Goal: Navigation & Orientation: Understand site structure

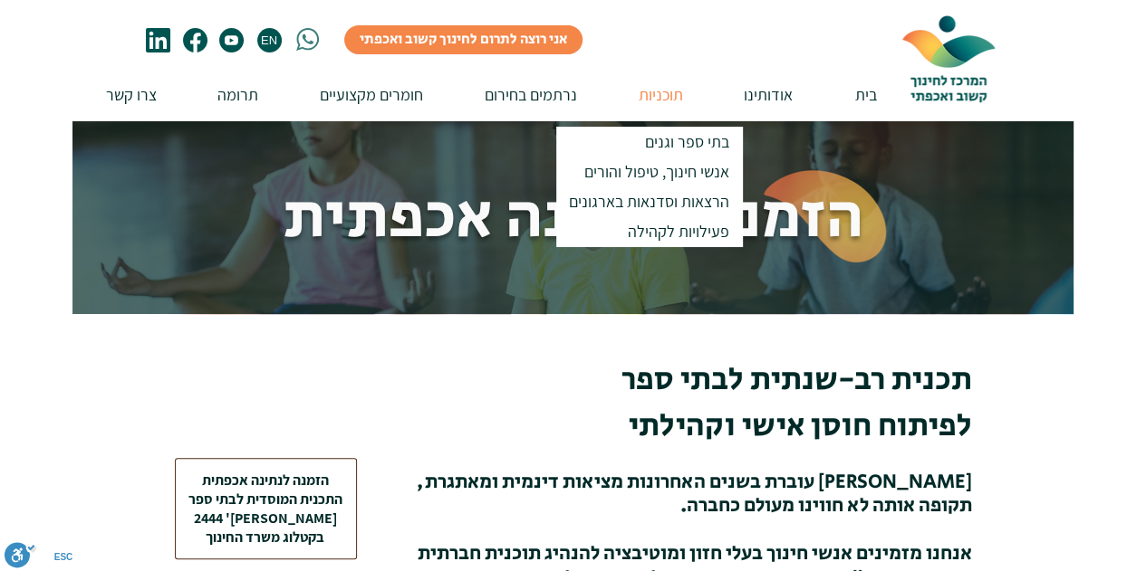
click at [653, 95] on p "תוכניות" at bounding box center [660, 95] width 62 height 52
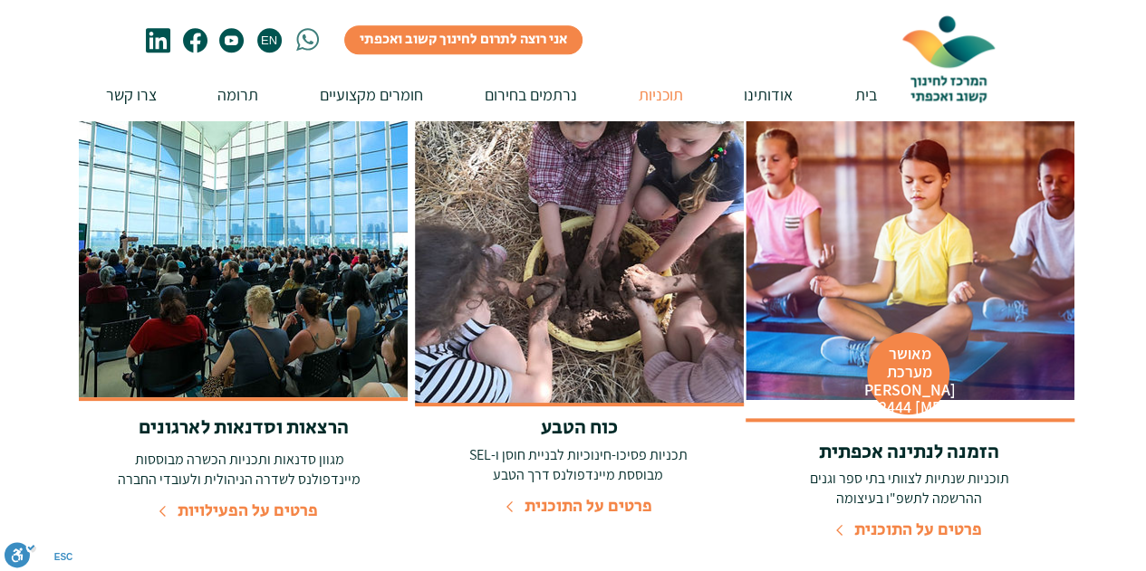
scroll to position [862, 0]
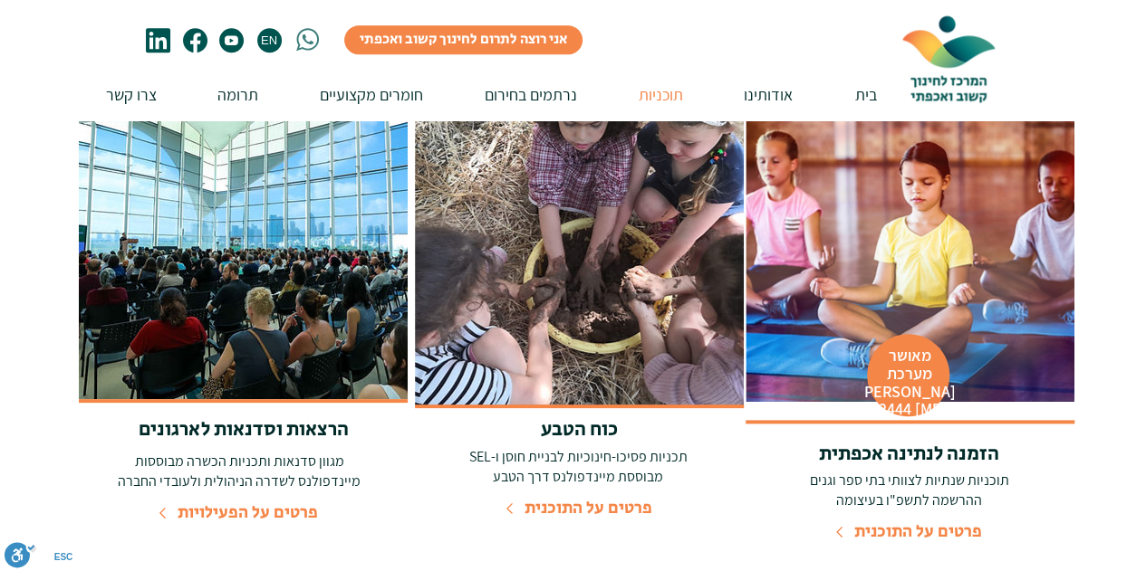
click at [594, 298] on img at bounding box center [579, 240] width 329 height 331
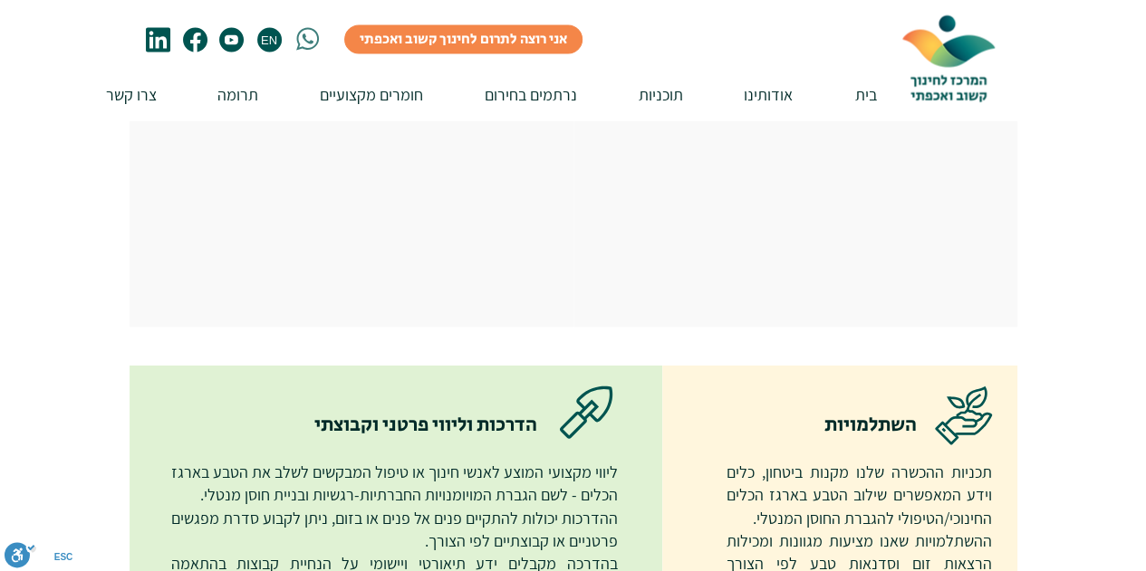
scroll to position [1814, 0]
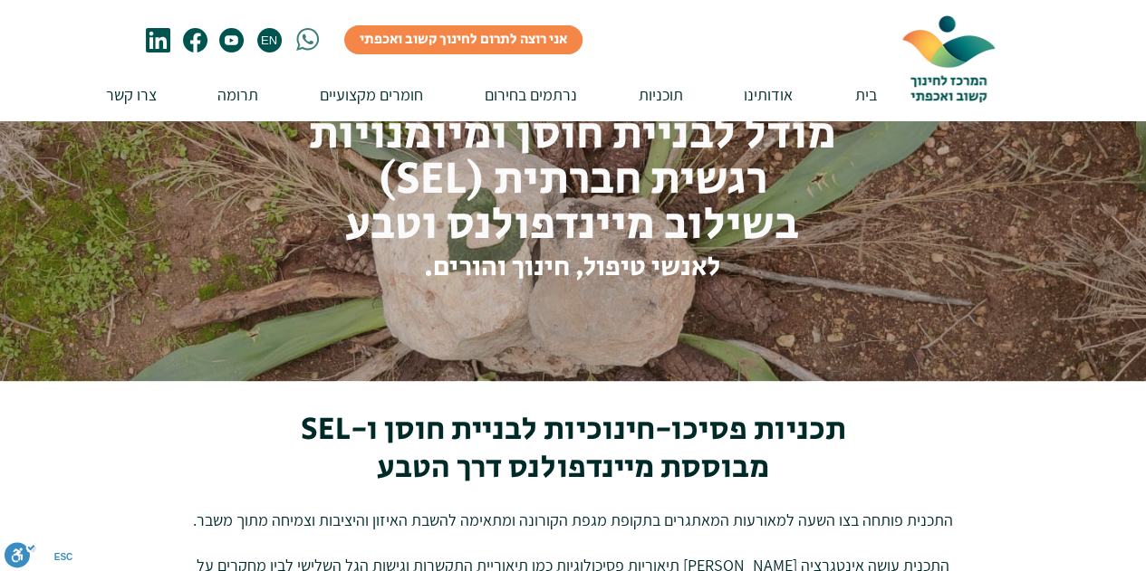
scroll to position [0, 0]
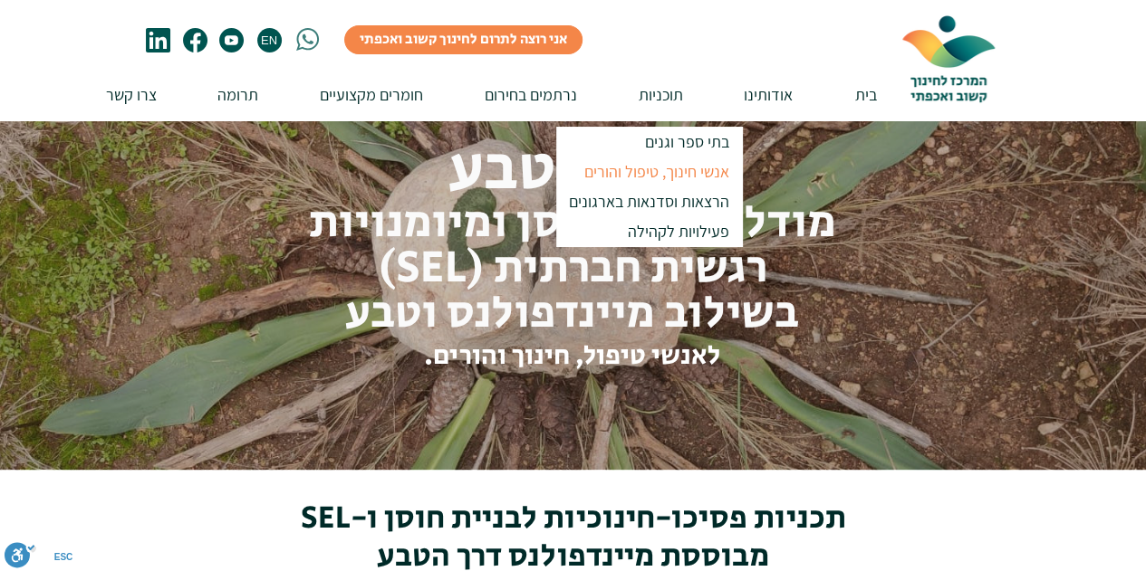
click at [655, 168] on p "אנשי חינוך, טיפול והורים" at bounding box center [656, 172] width 161 height 30
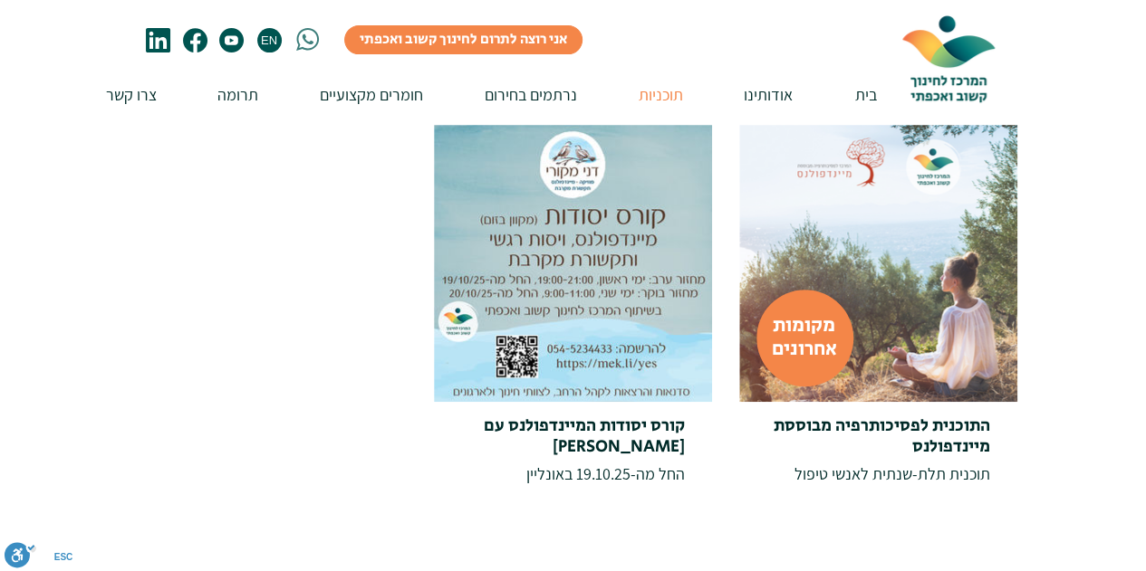
scroll to position [296, 0]
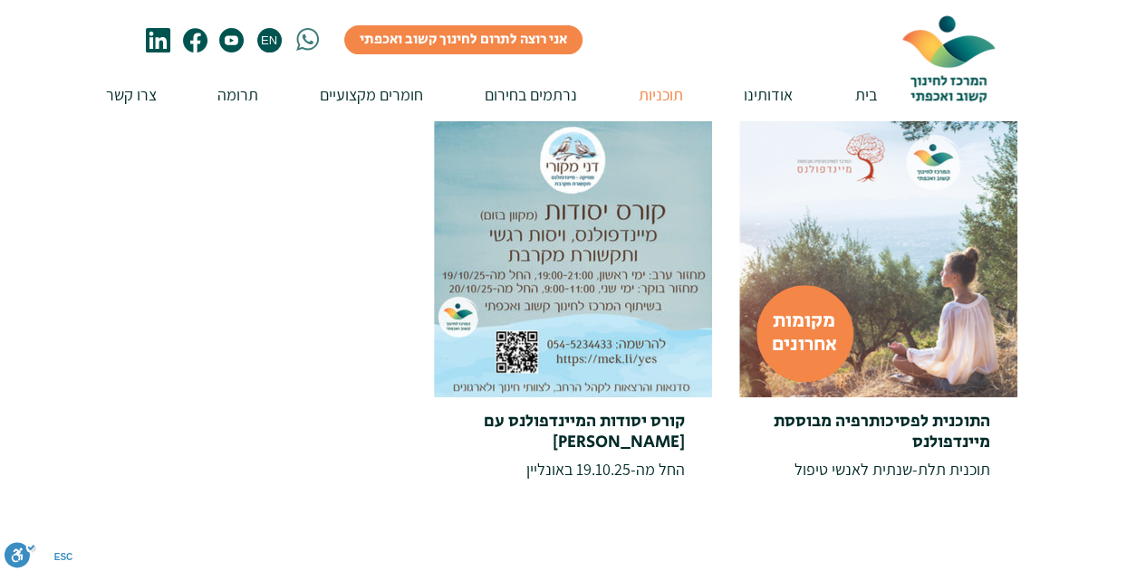
click at [787, 343] on link "מקומות אחרונים" at bounding box center [804, 333] width 65 height 53
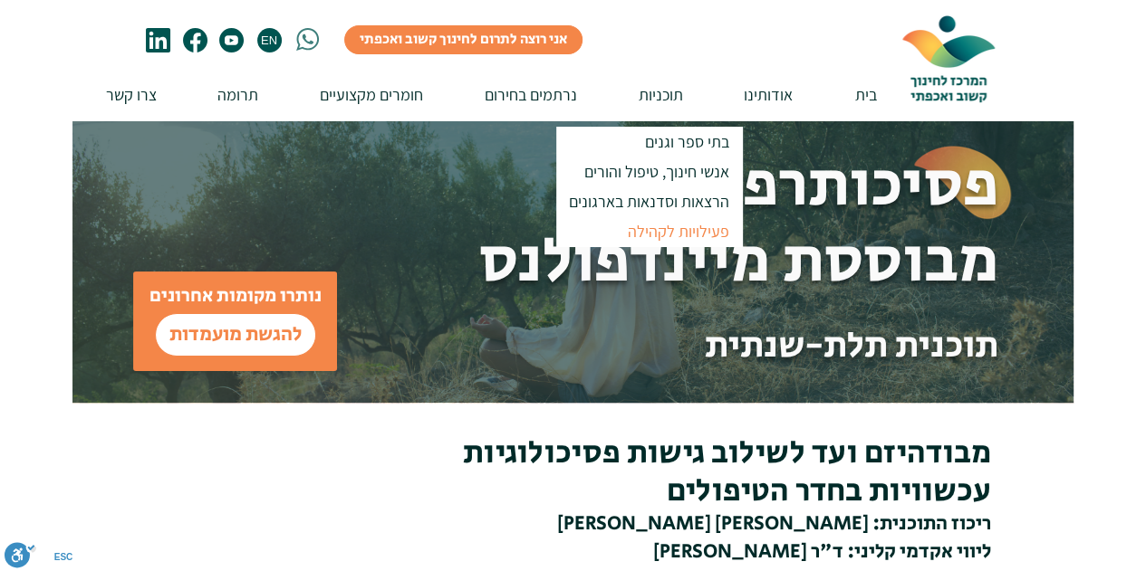
click at [658, 230] on p "פעילויות לקהילה" at bounding box center [678, 231] width 118 height 30
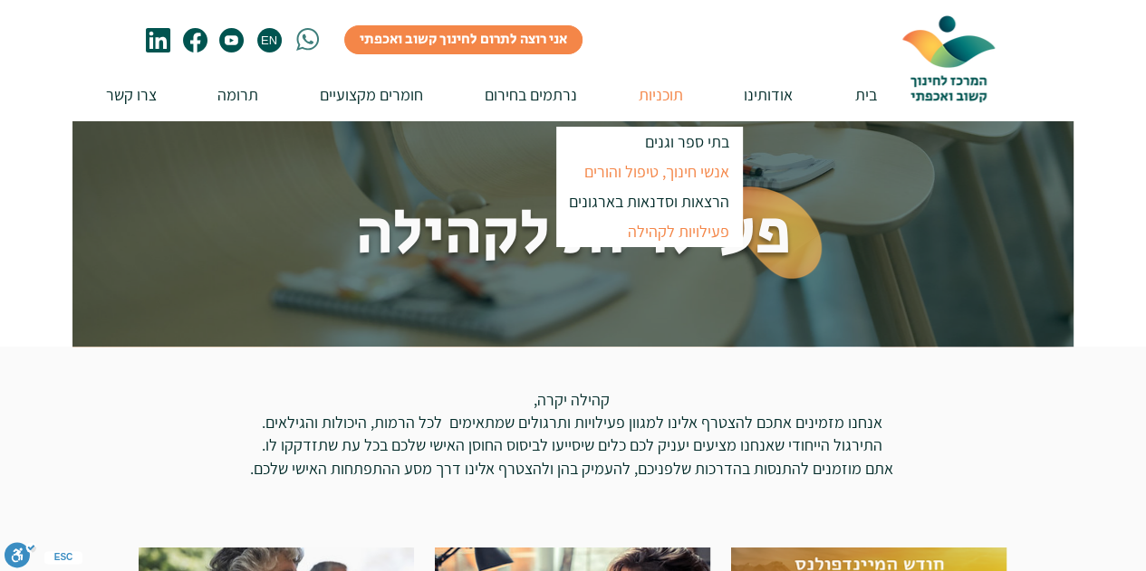
click at [677, 173] on p "אנשי חינוך, טיפול והורים" at bounding box center [656, 172] width 161 height 30
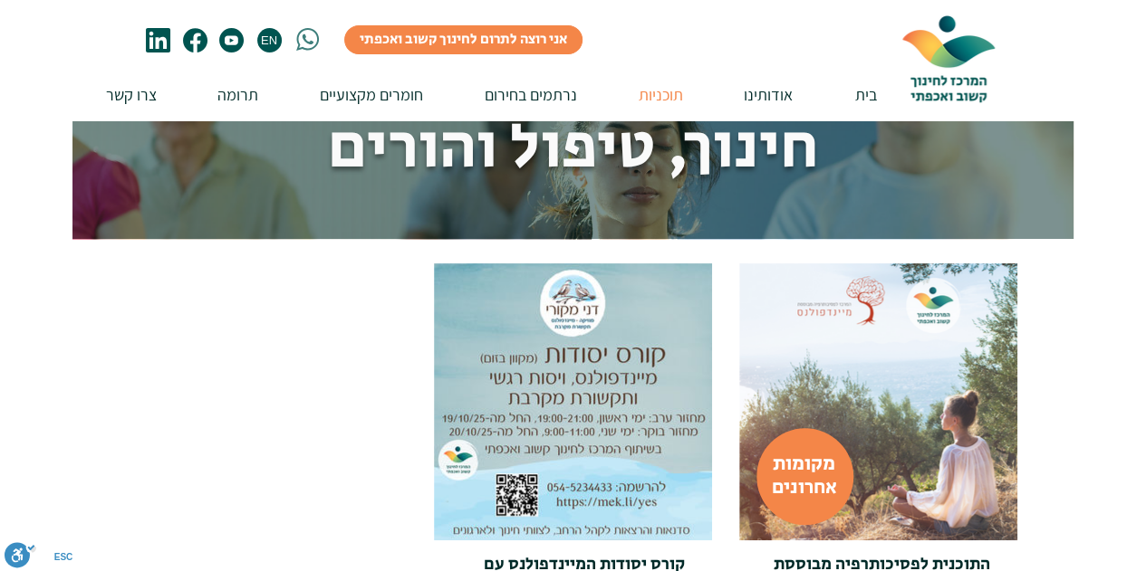
scroll to position [150, 0]
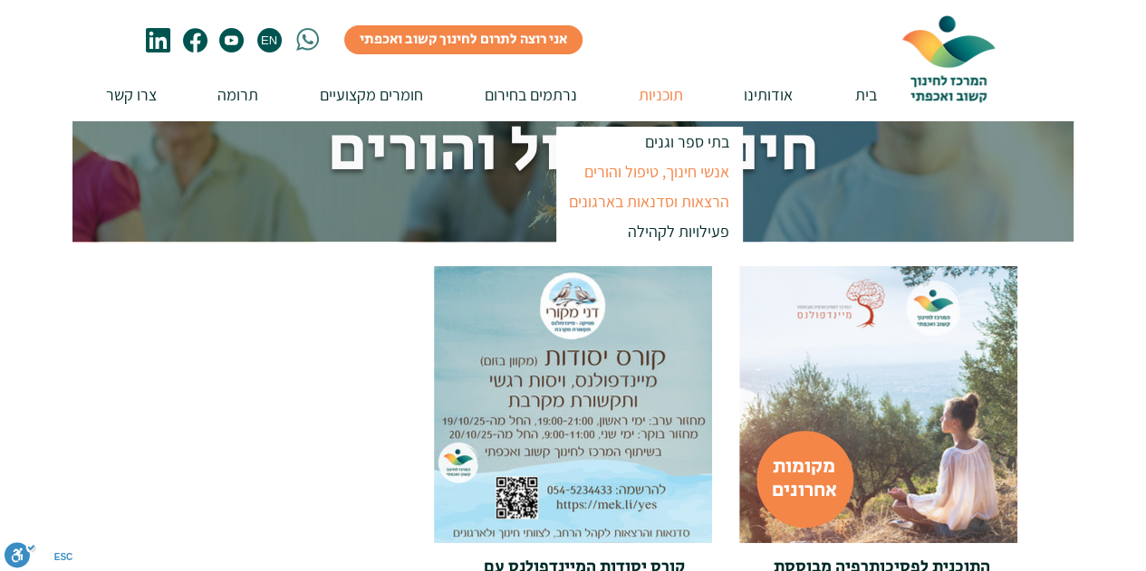
click at [676, 202] on p "הרצאות וסדנאות בארגונים" at bounding box center [649, 202] width 177 height 30
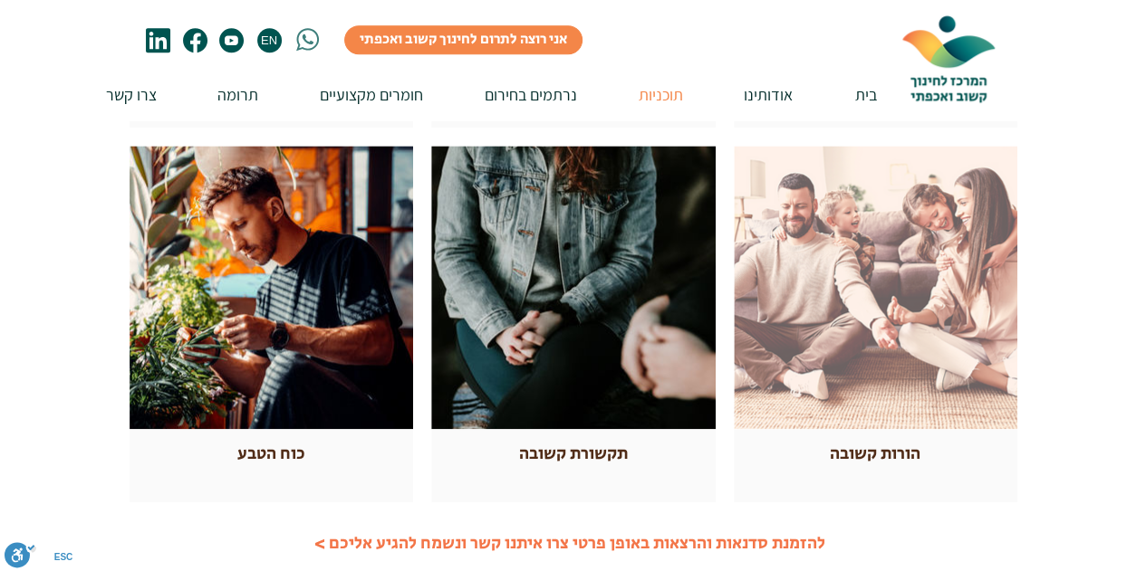
scroll to position [768, 0]
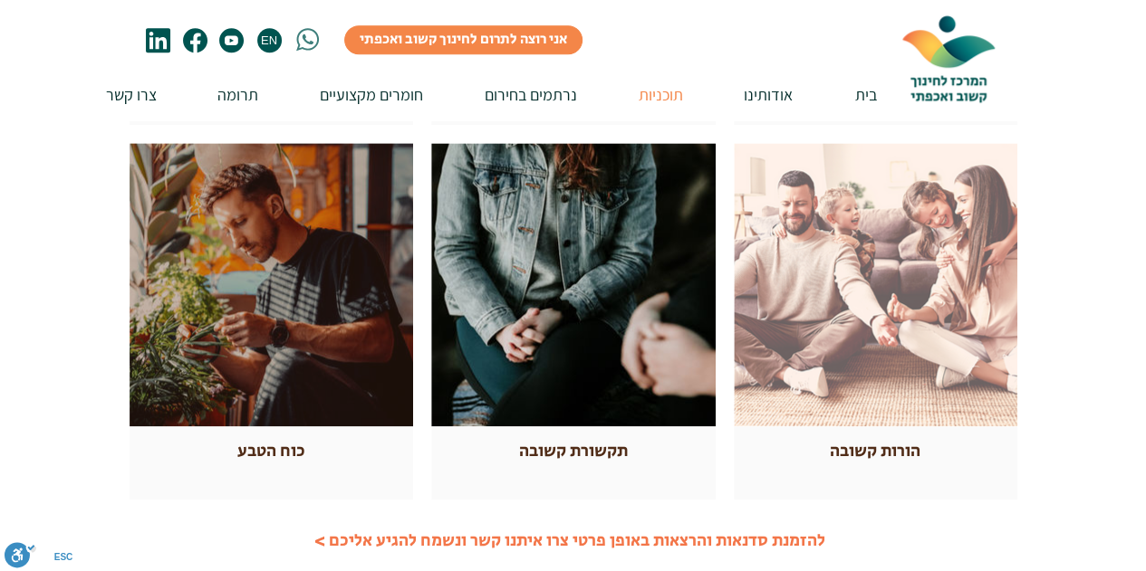
click at [330, 354] on div at bounding box center [271, 284] width 283 height 283
click at [283, 347] on div at bounding box center [271, 284] width 283 height 283
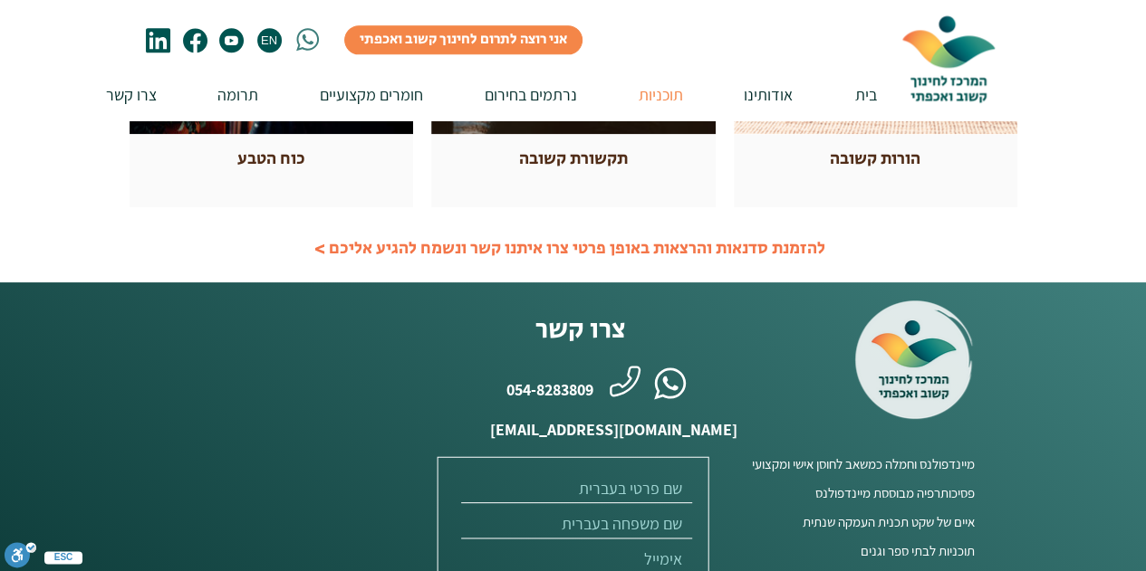
scroll to position [1064, 0]
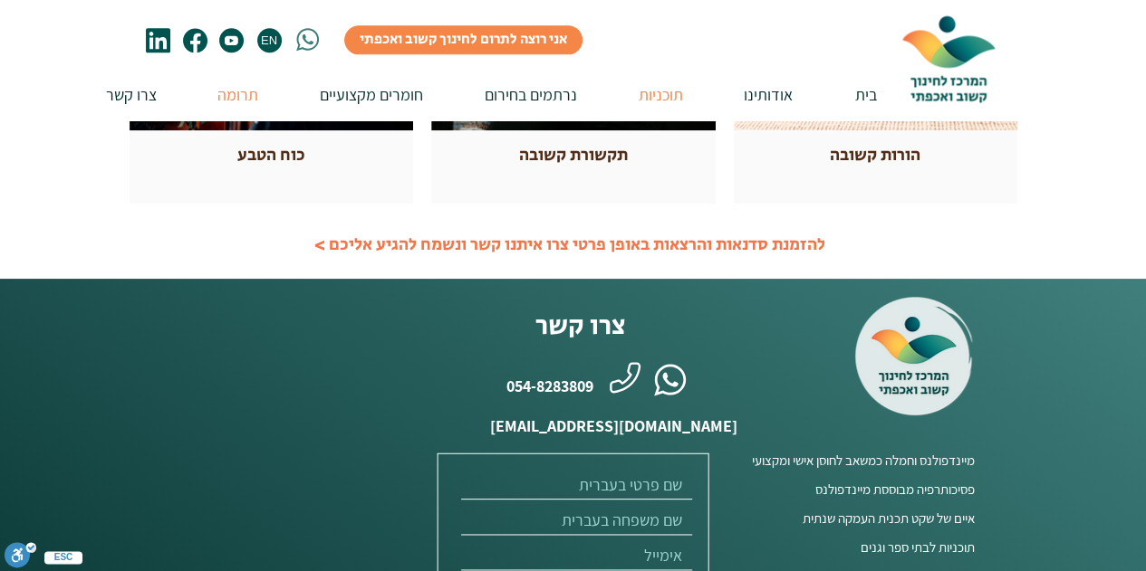
click at [187, 102] on div "תרומה" at bounding box center [221, 95] width 92 height 52
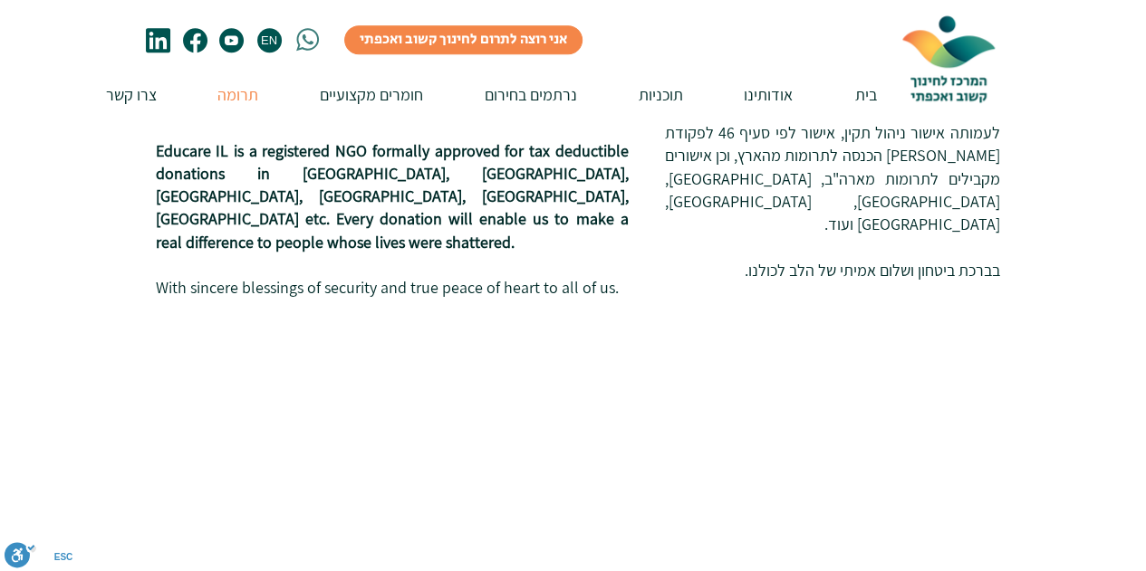
scroll to position [963, 0]
